Goal: Transaction & Acquisition: Obtain resource

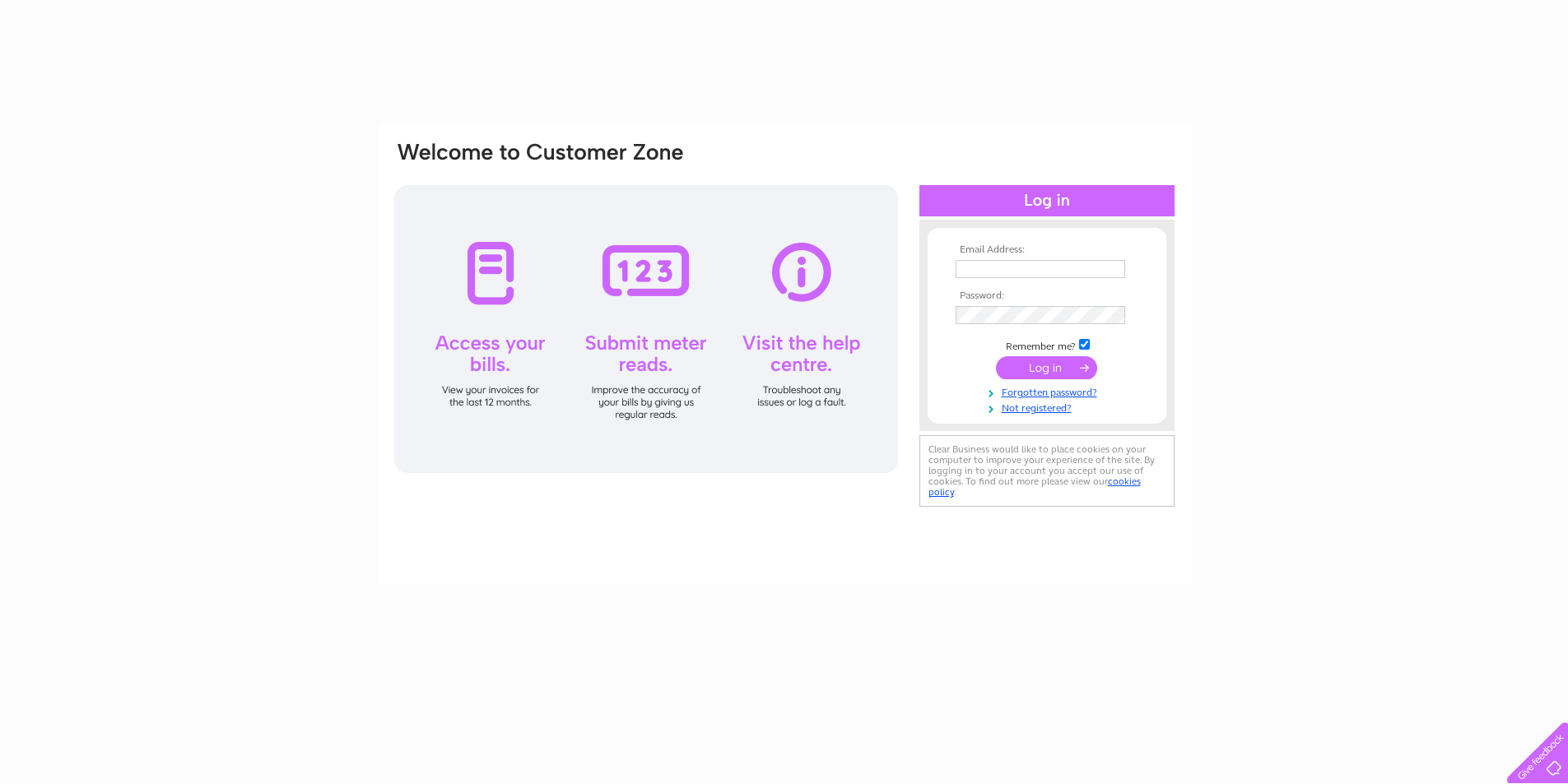
type input "darencochrane@hotmail.co.uk"
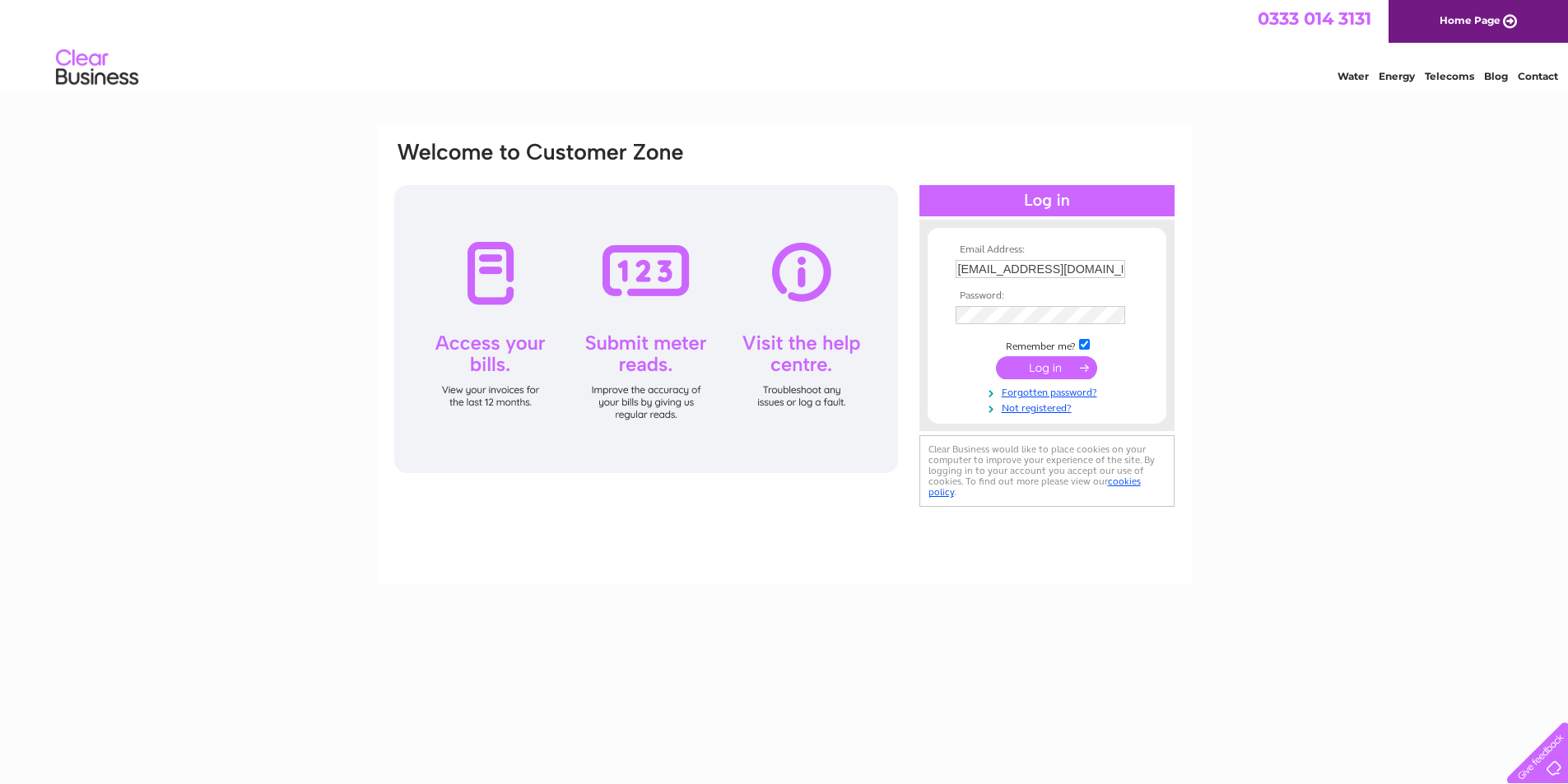
click at [1050, 368] on input "submit" at bounding box center [1046, 368] width 101 height 23
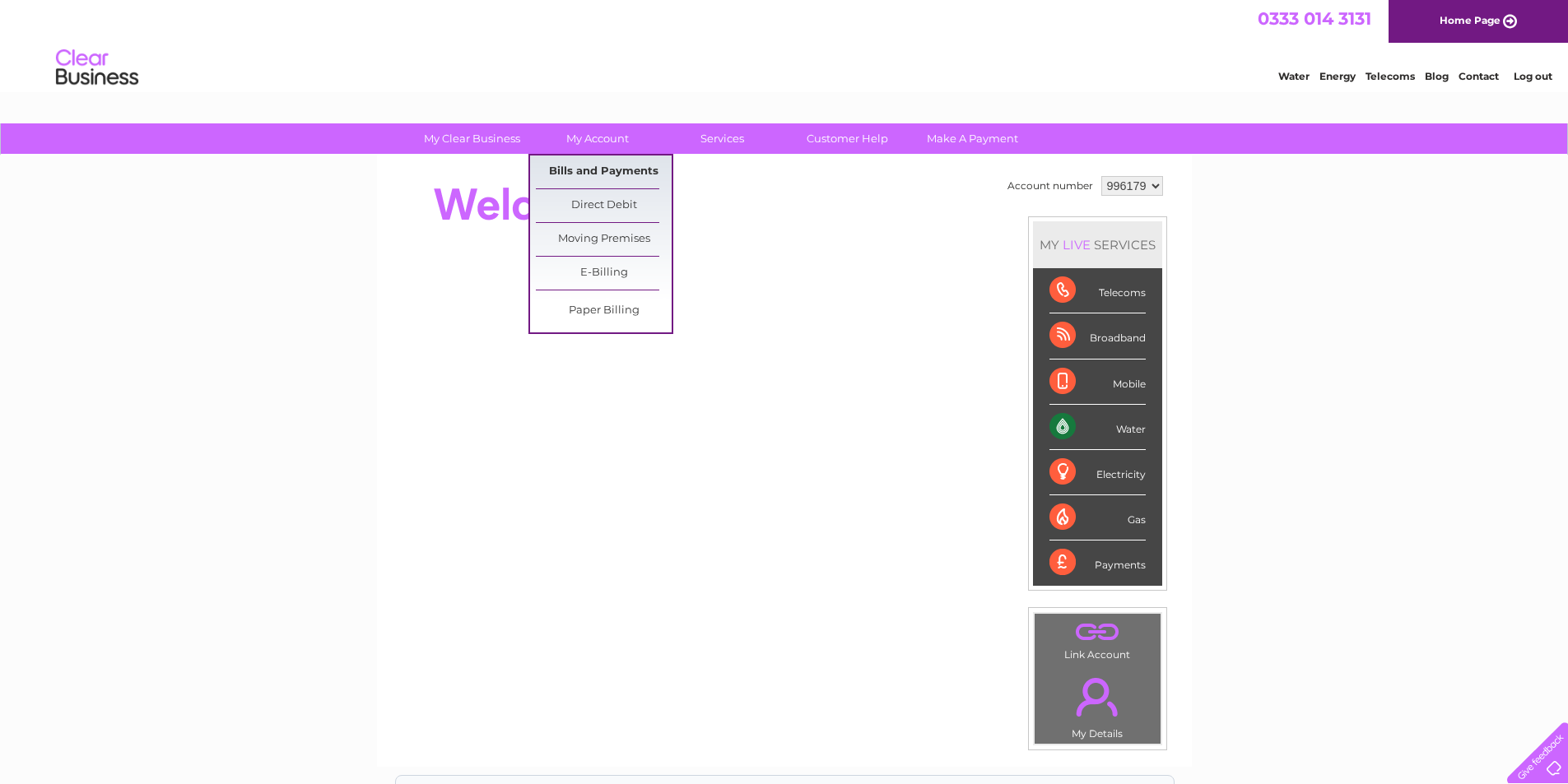
click at [595, 168] on link "Bills and Payments" at bounding box center [603, 171] width 136 height 33
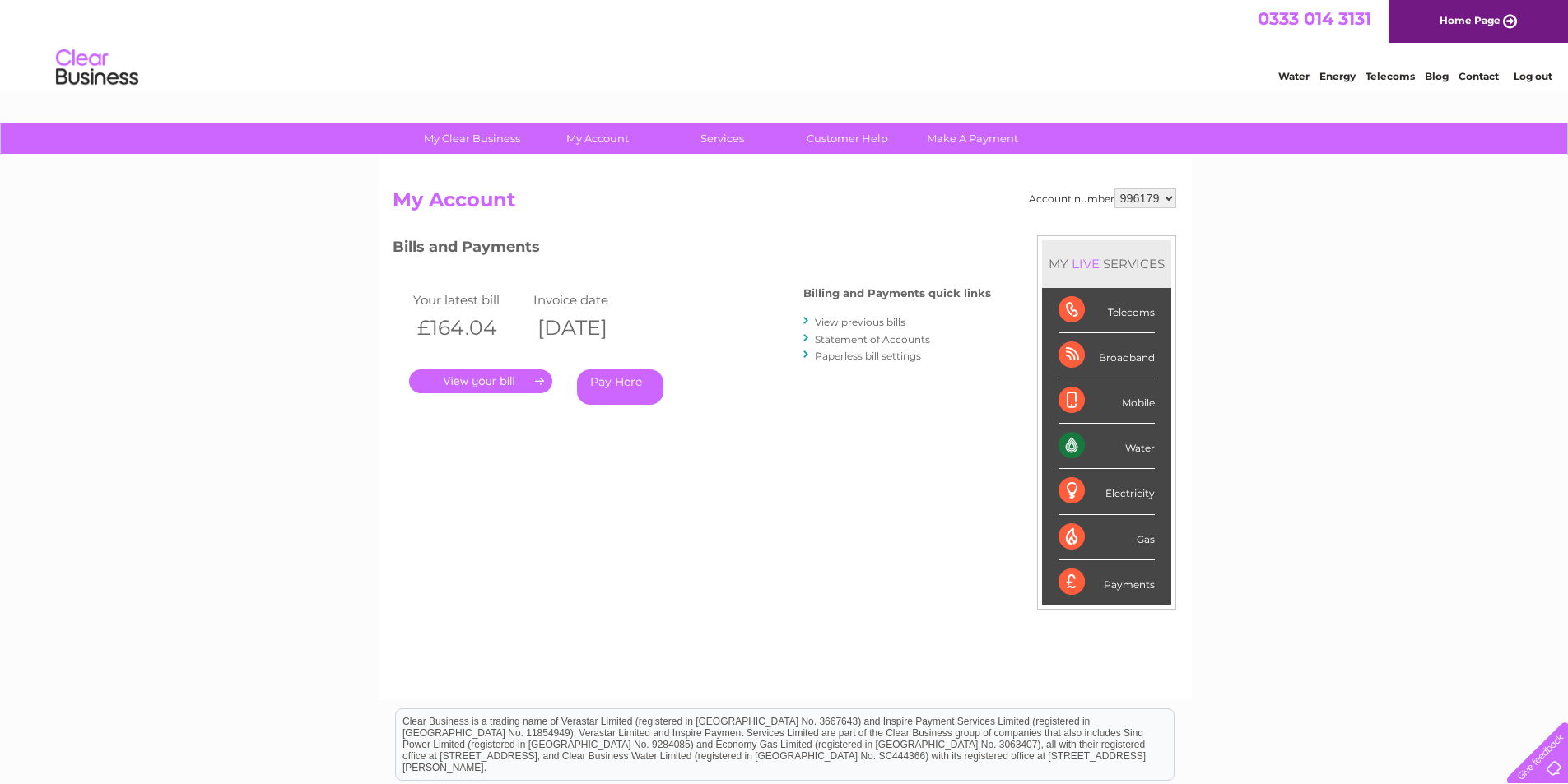
click at [487, 380] on link "." at bounding box center [481, 381] width 144 height 24
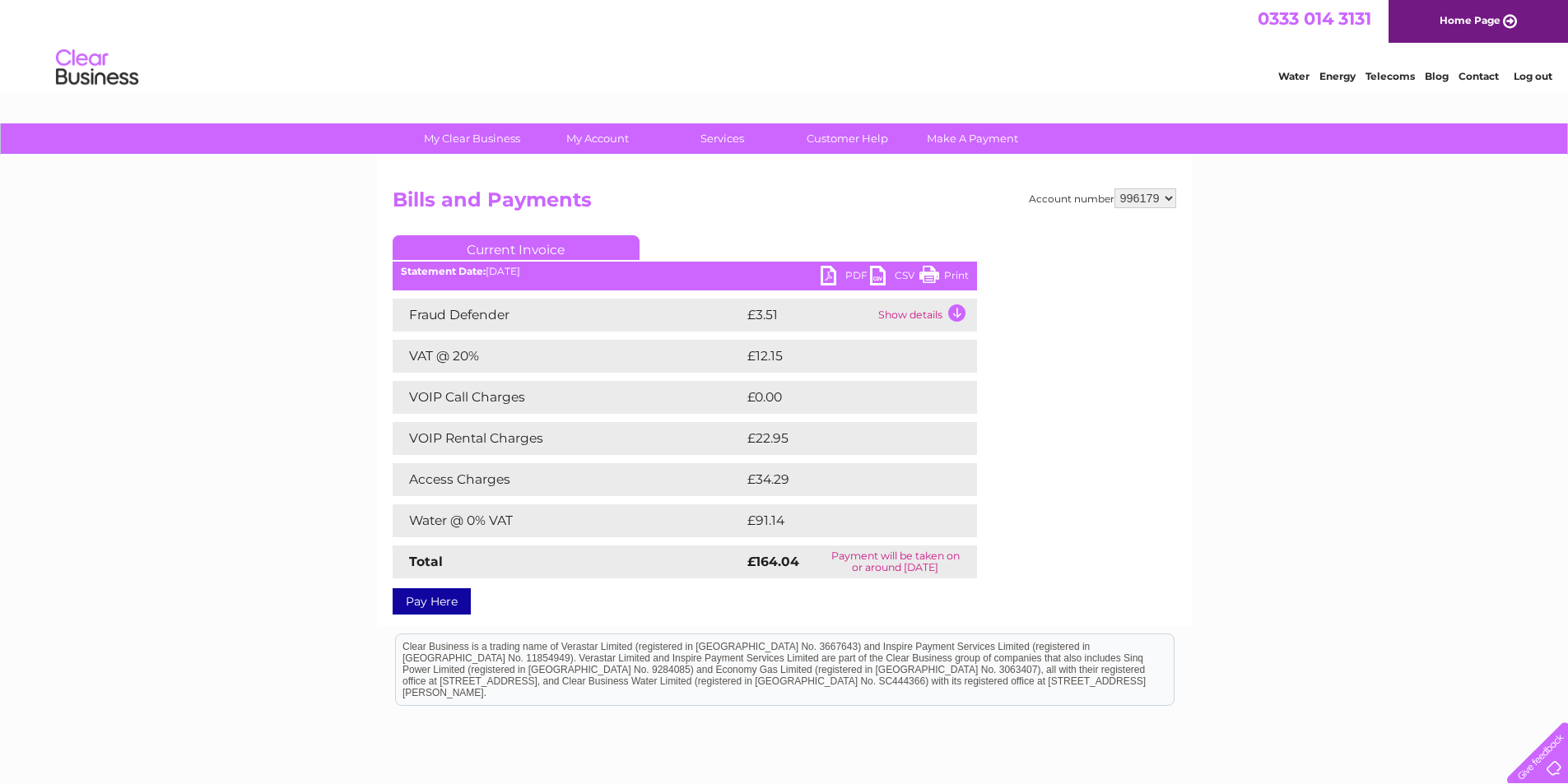
click at [834, 272] on link "PDF" at bounding box center [845, 278] width 49 height 24
click at [1171, 200] on select "996179 996180 996185 996187 996190 996192 996193" at bounding box center [1145, 199] width 62 height 20
select select "996180"
click at [1114, 188] on select "996179 996180 996185 996187 996190 996192 996193" at bounding box center [1145, 199] width 62 height 20
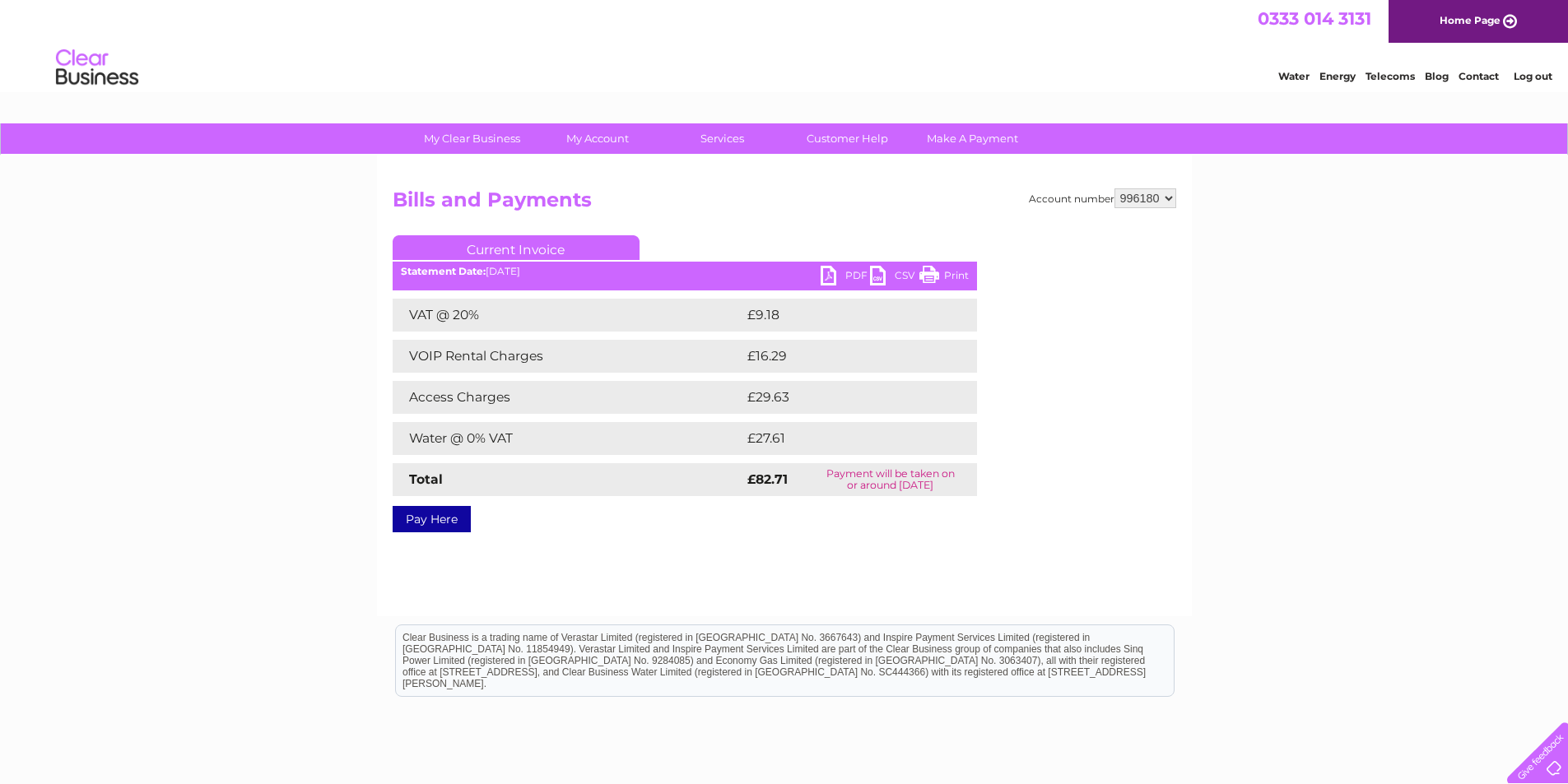
click at [831, 282] on link "PDF" at bounding box center [845, 278] width 49 height 24
click at [1165, 202] on select "996179 996180 996185 996187 996190 996192 996193" at bounding box center [1145, 199] width 62 height 20
select select "996185"
click at [1114, 188] on select "996179 996180 996185 996187 996190 996192 996193" at bounding box center [1145, 199] width 62 height 20
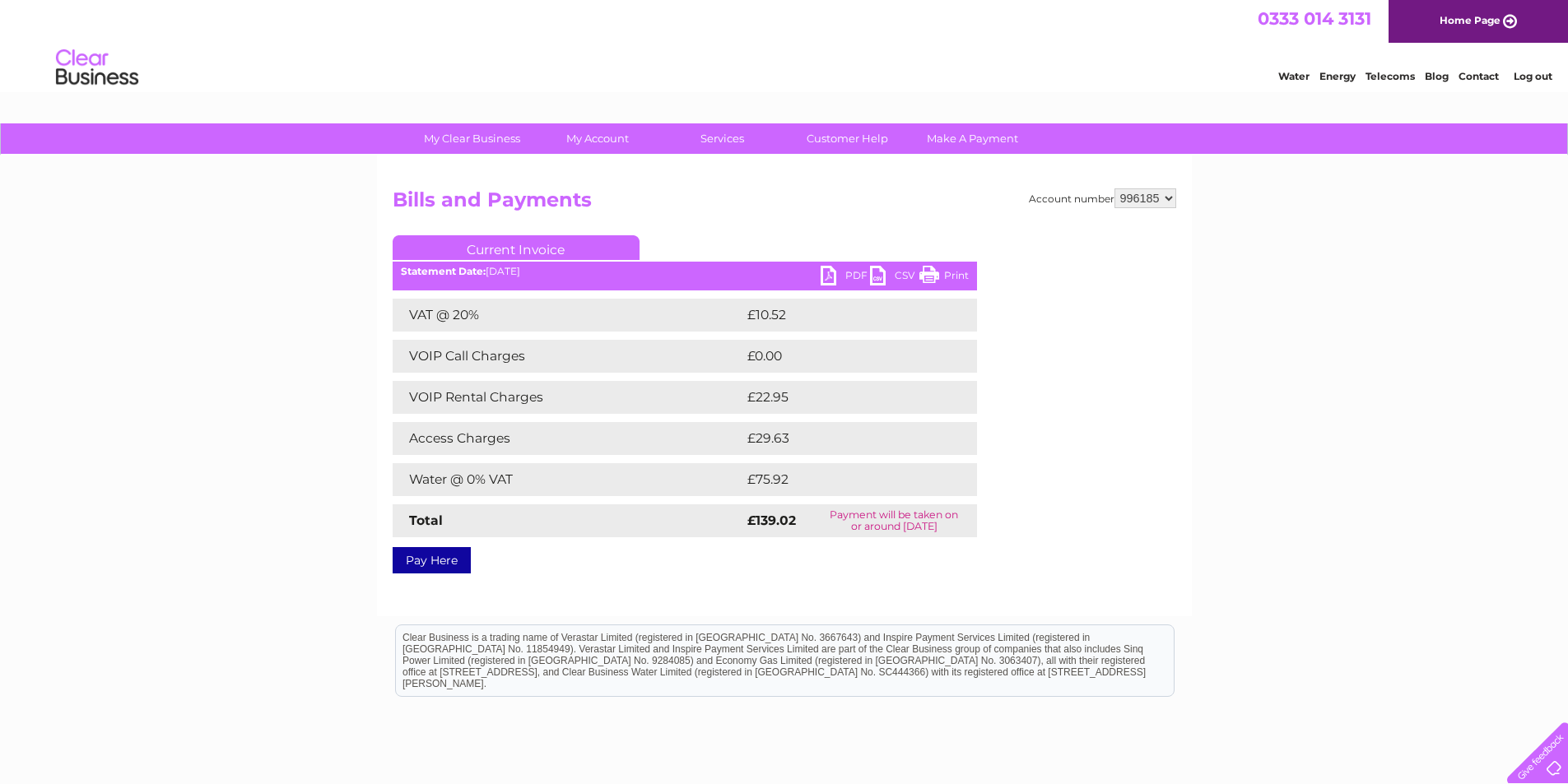
click at [831, 279] on link "PDF" at bounding box center [845, 278] width 49 height 24
click at [1172, 203] on select "996179 996180 996185 996187 996190 996192 996193" at bounding box center [1145, 199] width 62 height 20
select select "996187"
click at [1114, 188] on select "996179 996180 996185 996187 996190 996192 996193" at bounding box center [1145, 199] width 62 height 20
click at [831, 277] on link "PDF" at bounding box center [845, 278] width 49 height 24
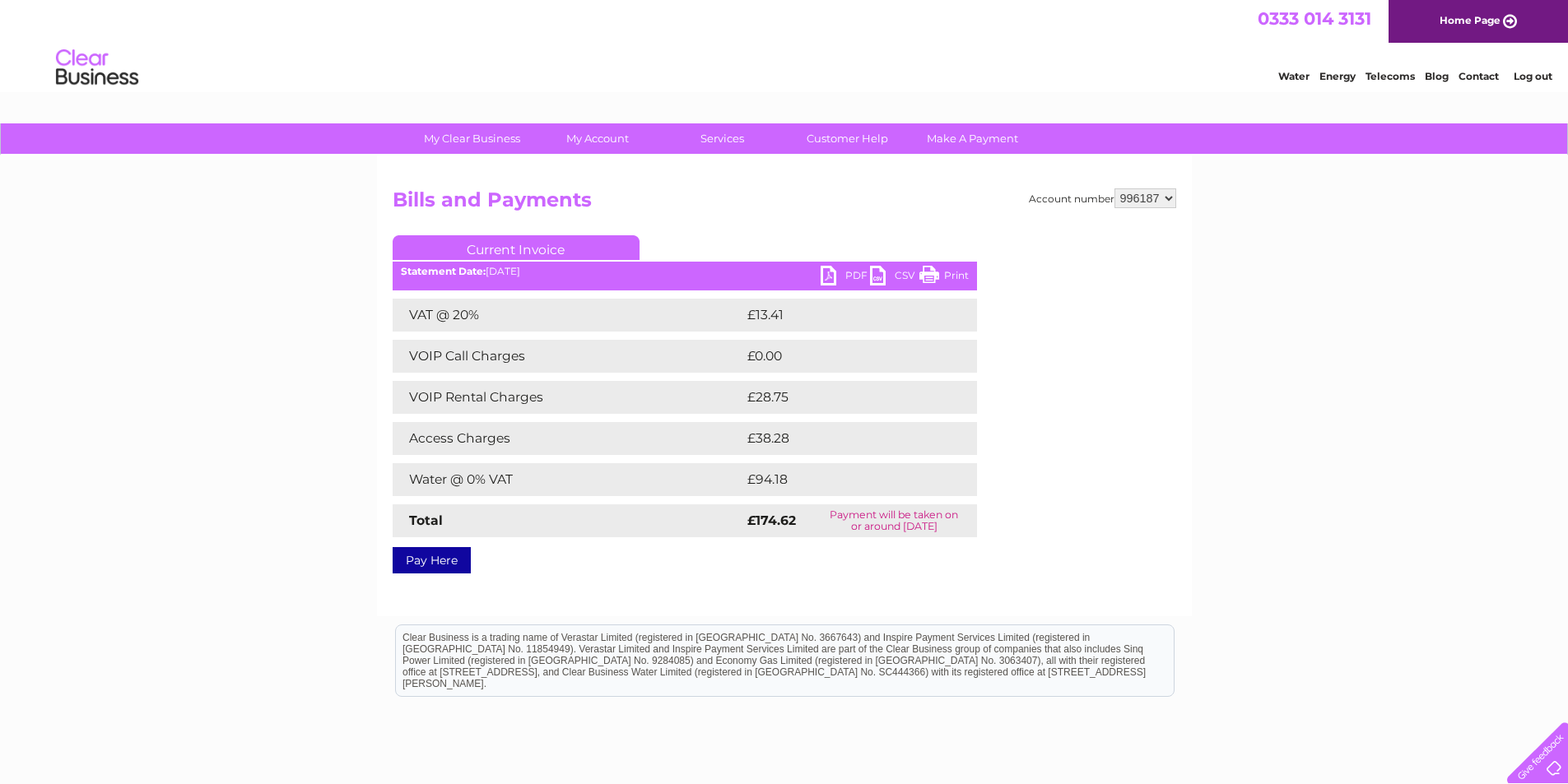
click at [1166, 200] on select "996179 996180 996185 996187 996190 996192 996193" at bounding box center [1145, 199] width 62 height 20
select select "996190"
click at [1114, 188] on select "996179 996180 996185 996187 996190 996192 996193" at bounding box center [1145, 199] width 62 height 20
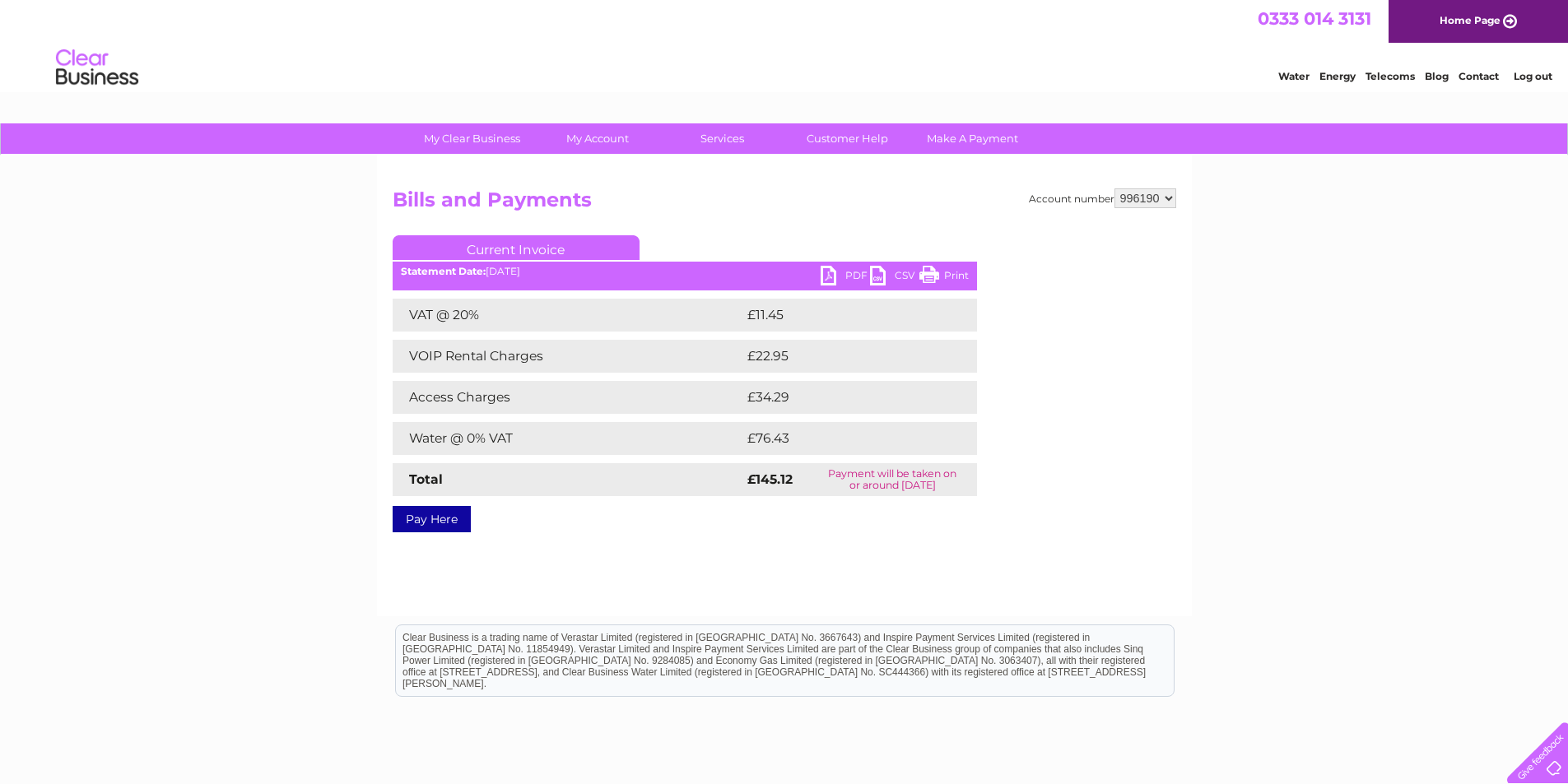
click at [831, 278] on link "PDF" at bounding box center [845, 278] width 49 height 24
click at [1169, 197] on select "996179 996180 996185 996187 996190 996192 996193" at bounding box center [1145, 199] width 62 height 20
select select "996192"
click at [1114, 188] on select "996179 996180 996185 996187 996190 996192 996193" at bounding box center [1145, 199] width 62 height 20
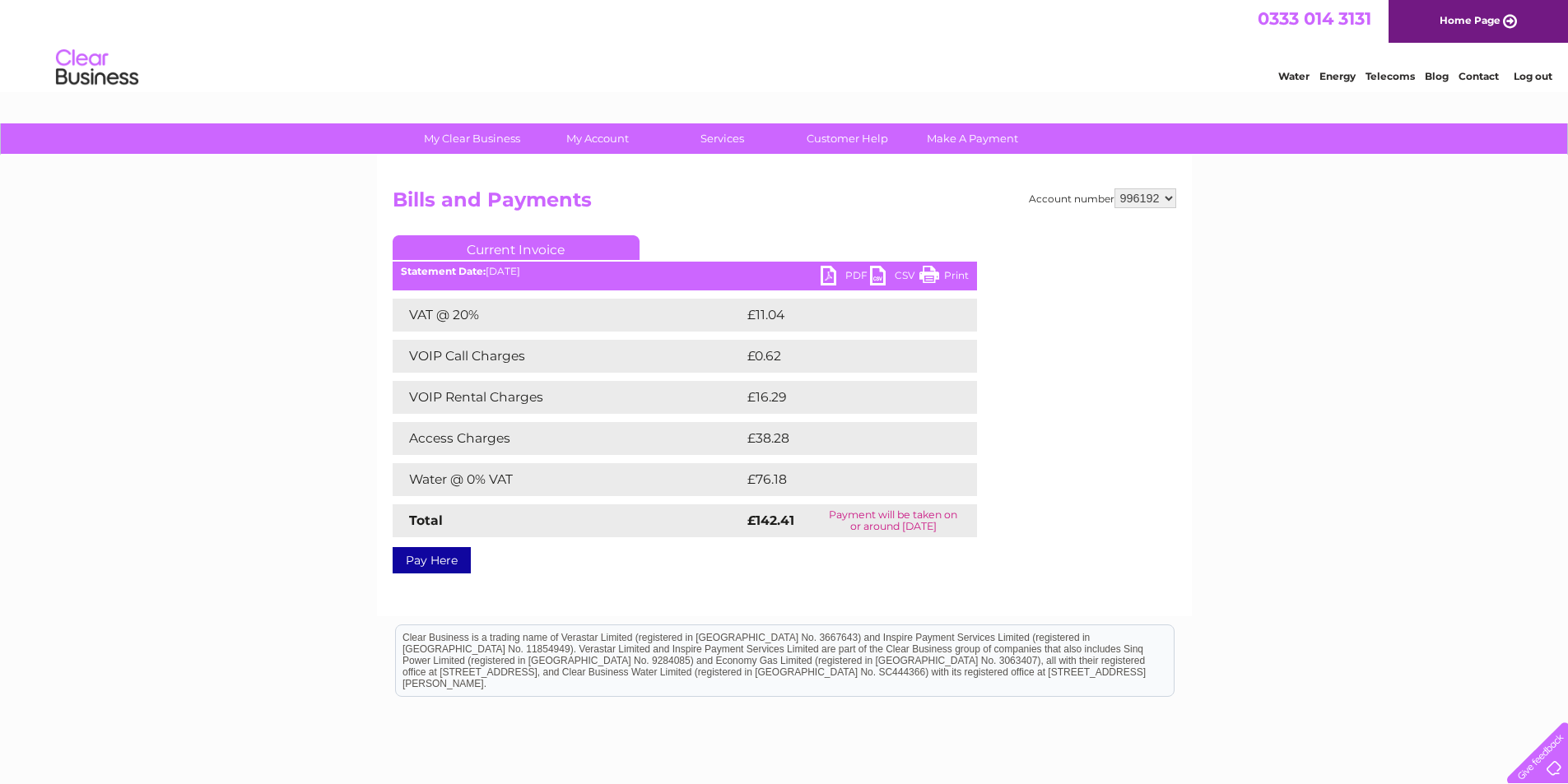
click at [825, 279] on link "PDF" at bounding box center [845, 278] width 49 height 24
click at [1167, 199] on select "996179 996180 996185 996187 996190 996192 996193" at bounding box center [1145, 199] width 62 height 20
select select "996193"
click at [1114, 188] on select "996179 996180 996185 996187 996190 996192 996193" at bounding box center [1145, 199] width 62 height 20
click at [1154, 334] on div at bounding box center [1111, 334] width 129 height 198
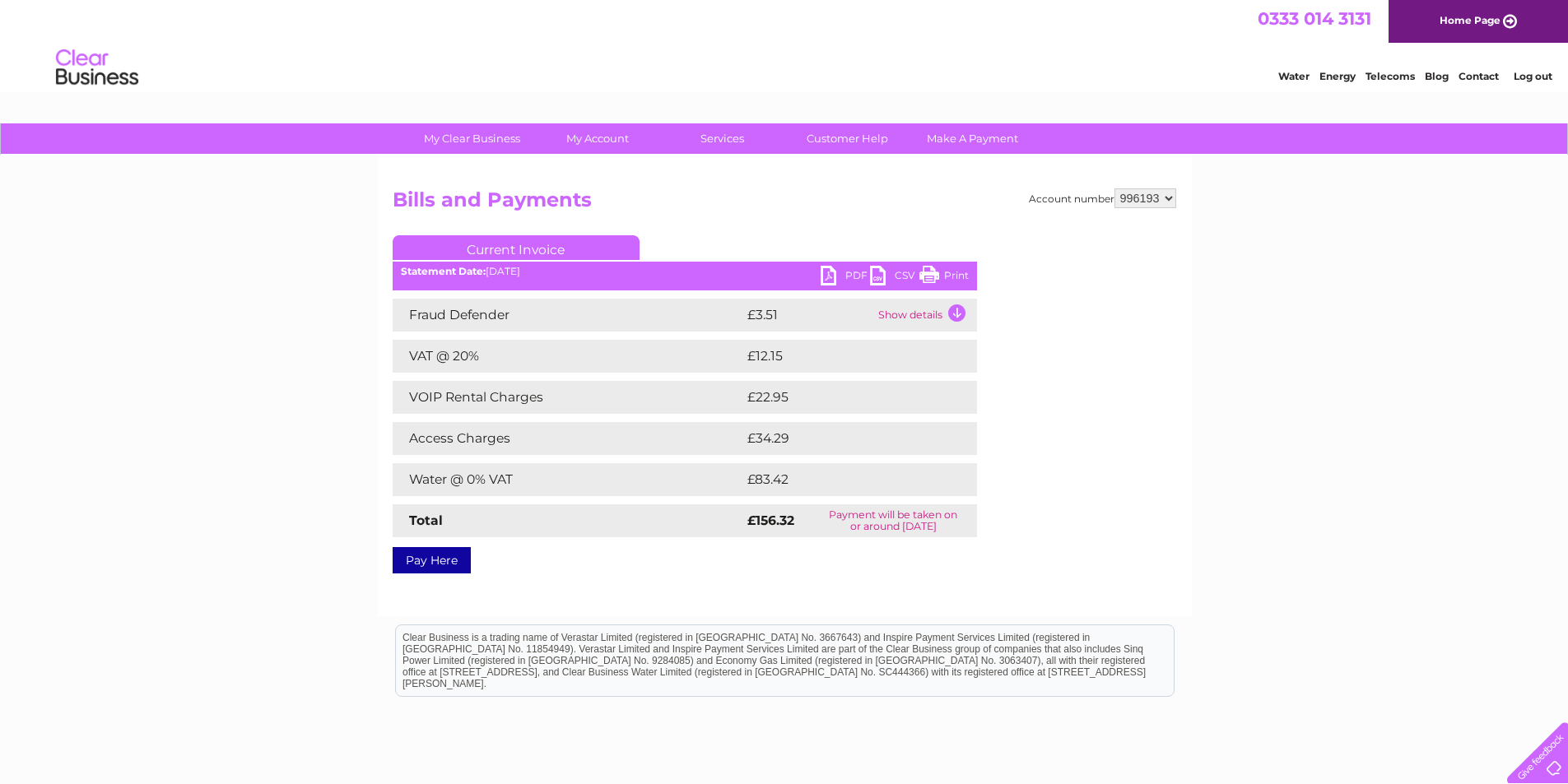
click at [829, 271] on link "PDF" at bounding box center [845, 278] width 49 height 24
click at [1167, 201] on select "996179 996180 996185 996187 996190 996192 996193" at bounding box center [1145, 199] width 62 height 20
click at [831, 274] on link "PDF" at bounding box center [845, 278] width 49 height 24
